Goal: Task Accomplishment & Management: Manage account settings

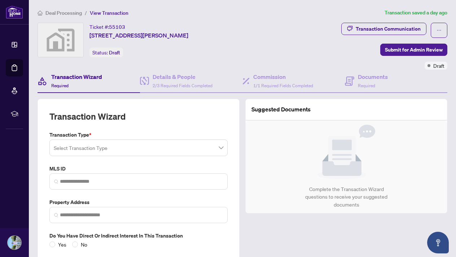
scroll to position [28, 0]
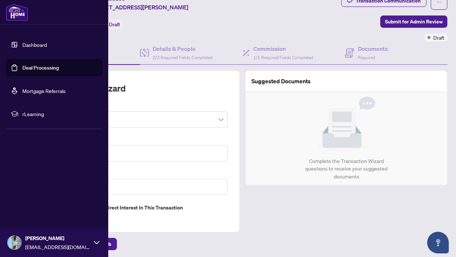
click at [48, 69] on link "Deal Processing" at bounding box center [40, 68] width 36 height 6
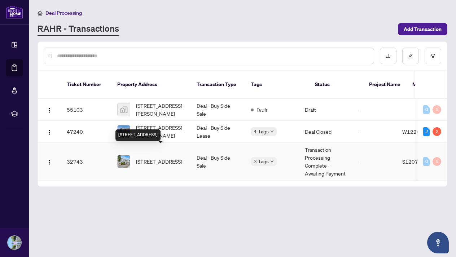
click at [168, 158] on span "[STREET_ADDRESS]" at bounding box center [159, 162] width 46 height 8
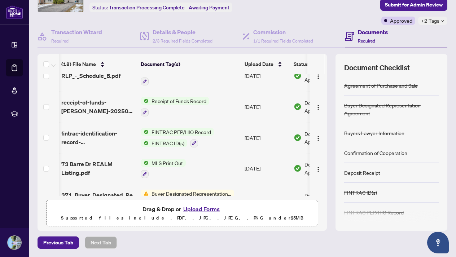
scroll to position [379, 1]
click at [176, 102] on span "Receipt of Funds Record" at bounding box center [179, 101] width 61 height 8
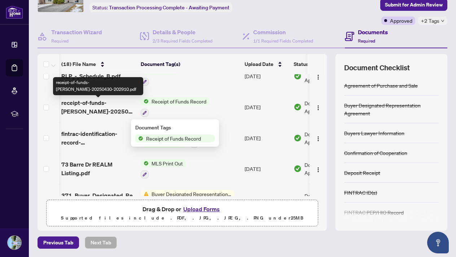
click at [92, 105] on span "receipt-of-funds-[PERSON_NAME]-20250430-202910.pdf" at bounding box center [98, 107] width 74 height 17
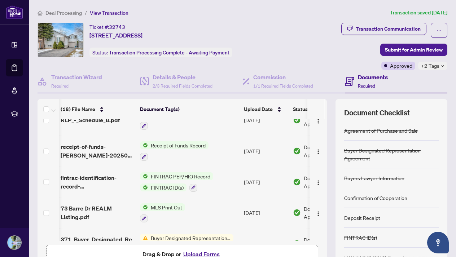
scroll to position [386, 1]
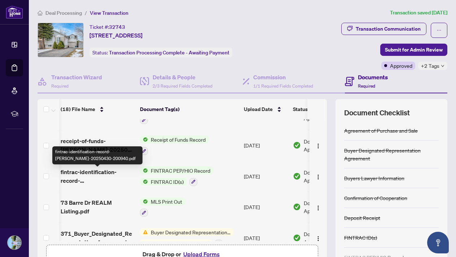
click at [102, 175] on span "fintrac-identification-record-[PERSON_NAME]-20250430-200940.pdf" at bounding box center [98, 176] width 74 height 17
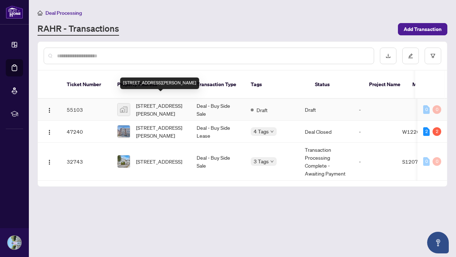
click at [161, 102] on span "[STREET_ADDRESS][PERSON_NAME]" at bounding box center [160, 110] width 49 height 16
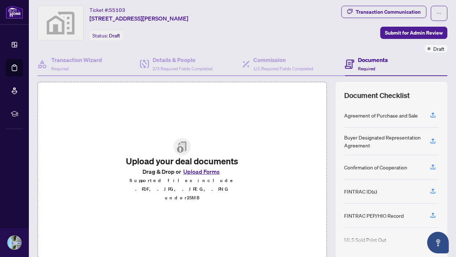
scroll to position [14, 0]
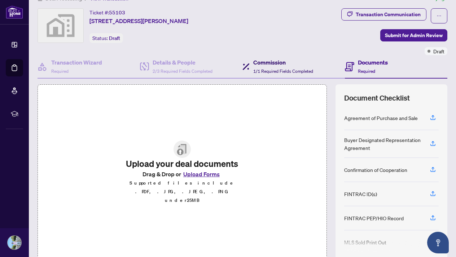
click at [276, 70] on span "1/1 Required Fields Completed" at bounding box center [283, 71] width 60 height 5
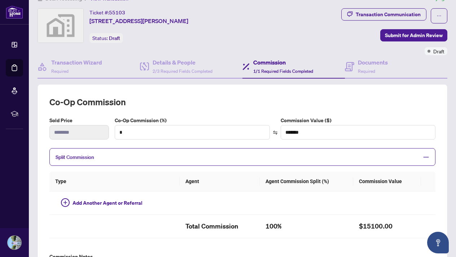
type textarea "**********"
